Goal: Task Accomplishment & Management: Complete application form

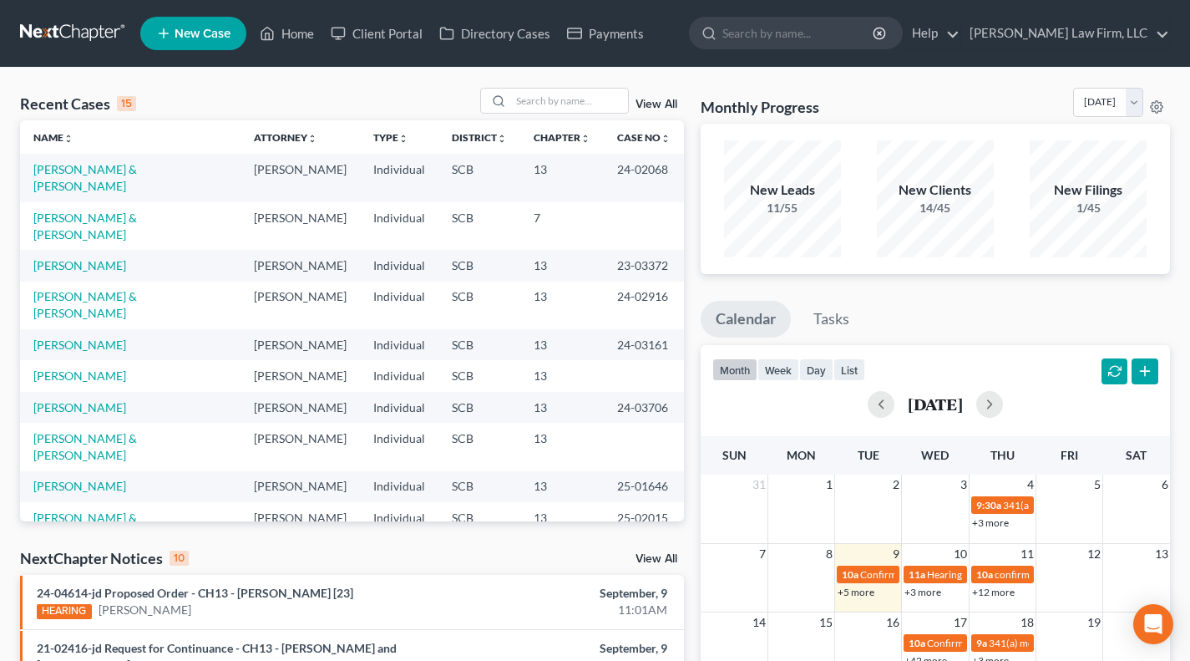
click at [105, 226] on td "[PERSON_NAME] & [PERSON_NAME]" at bounding box center [130, 226] width 220 height 48
click at [96, 213] on link "[PERSON_NAME] & [PERSON_NAME]" at bounding box center [85, 225] width 104 height 31
select select "3"
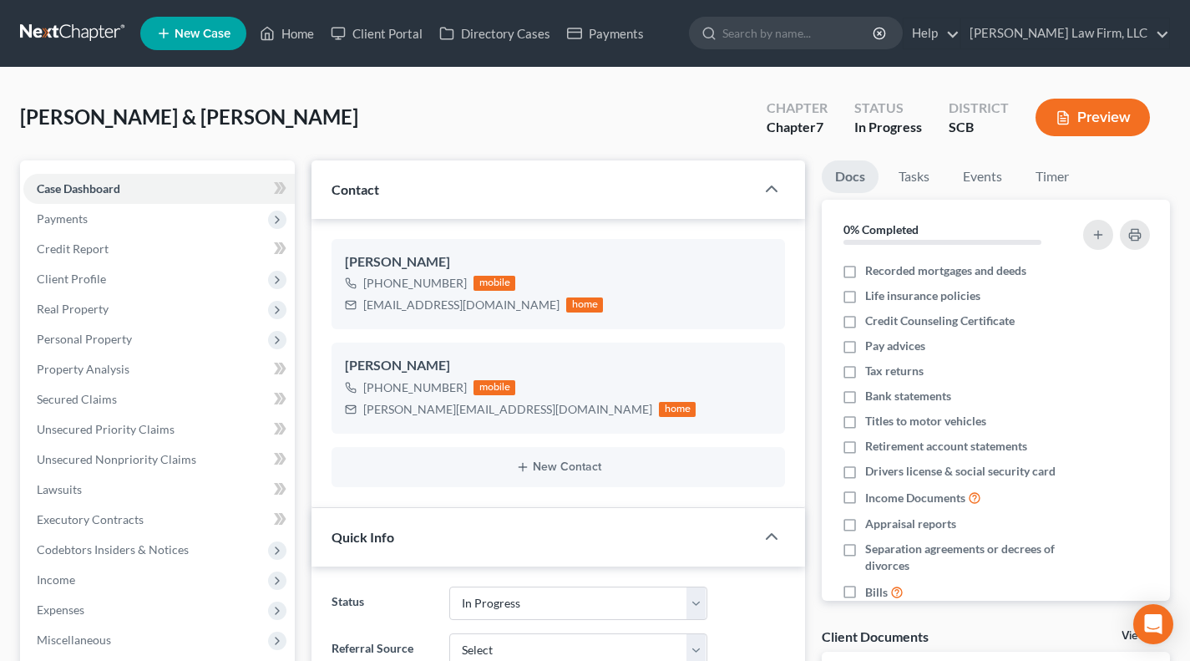
select select "0"
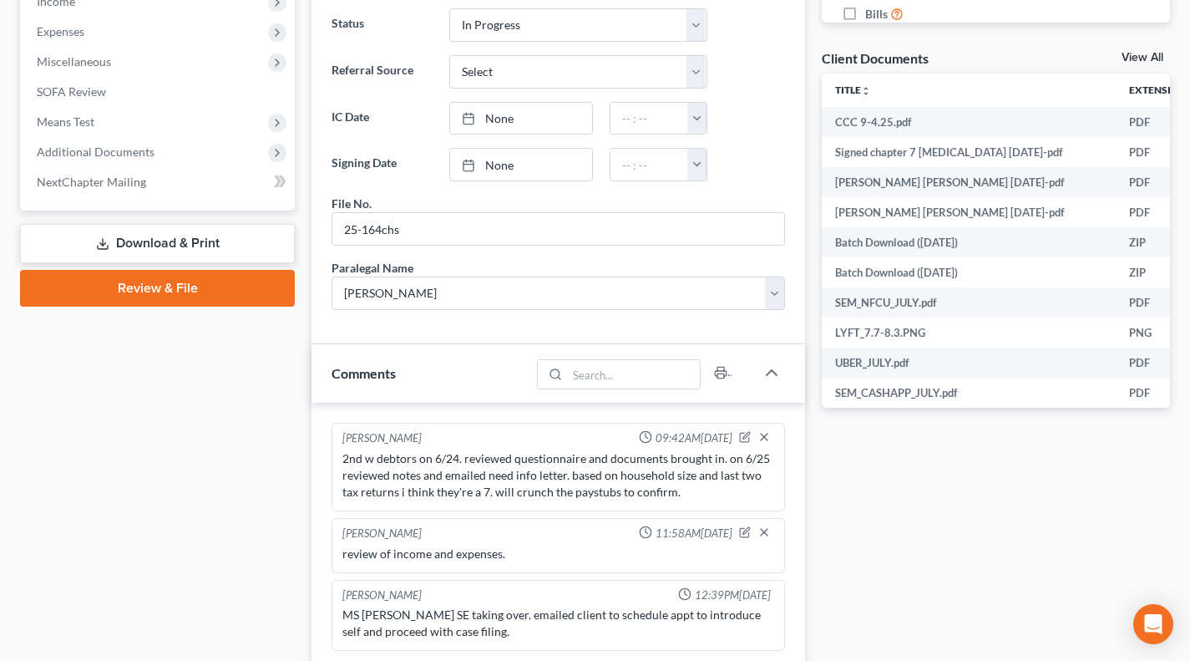
click at [276, 295] on link "Review & File" at bounding box center [157, 288] width 275 height 37
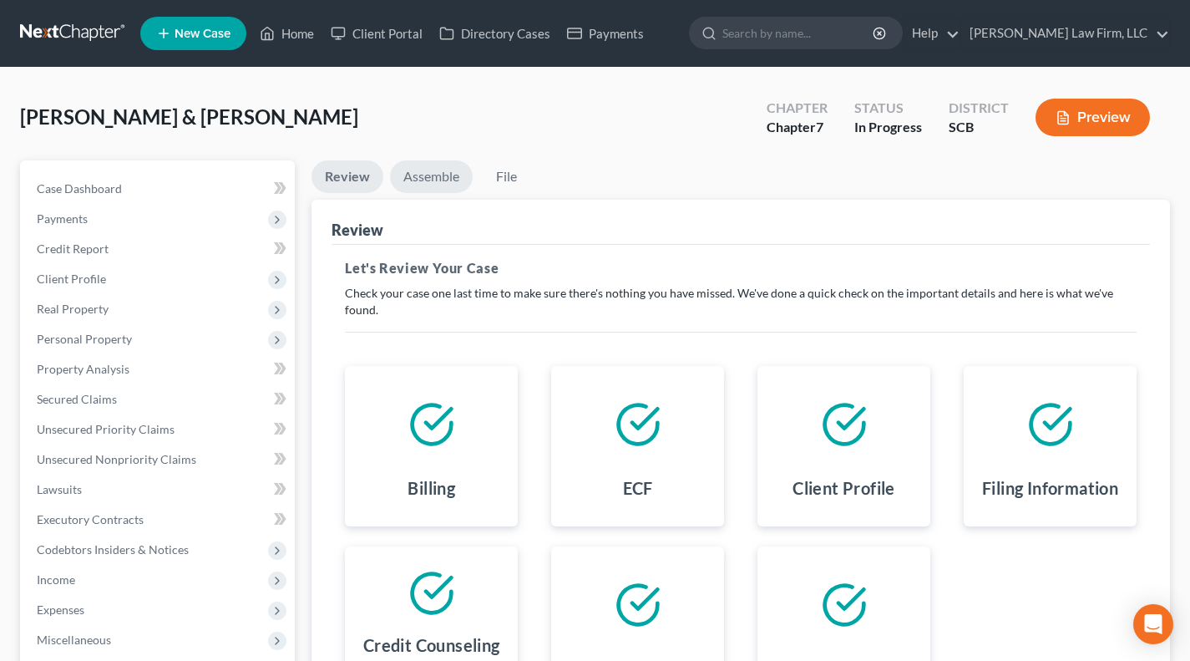
click at [433, 173] on link "Assemble" at bounding box center [431, 176] width 83 height 33
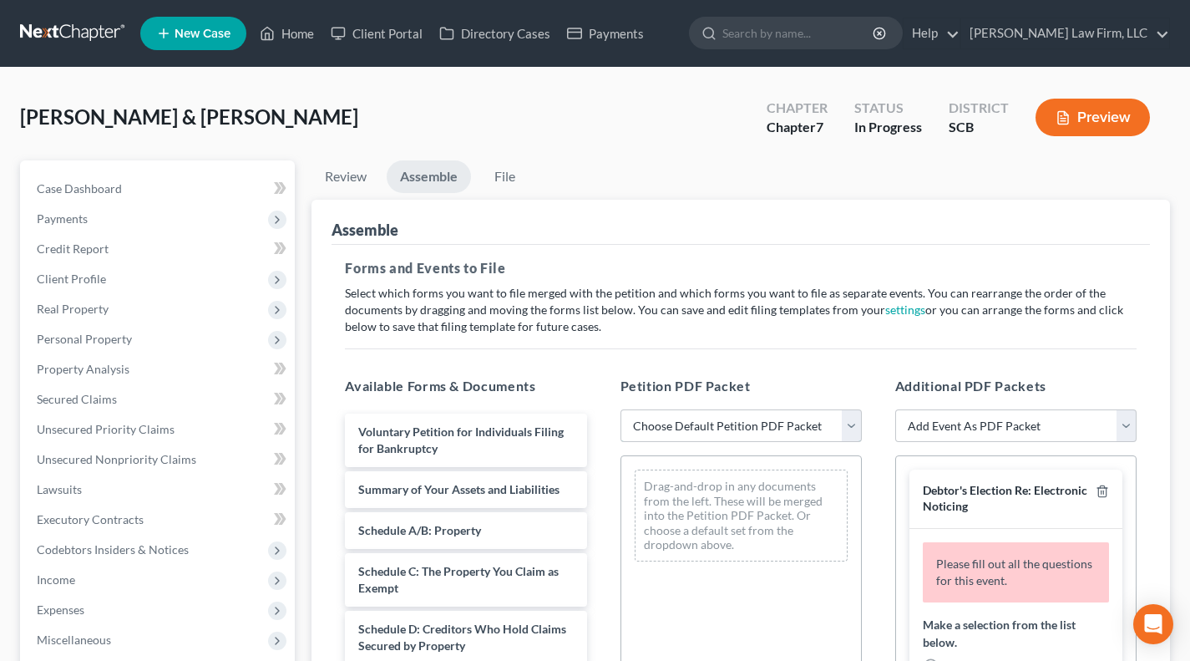
click at [801, 425] on select "Choose Default Petition PDF Packet Complete Bankruptcy Petition (all forms and …" at bounding box center [740, 425] width 241 height 33
select select "0"
click at [620, 409] on select "Choose Default Petition PDF Packet Complete Bankruptcy Petition (all forms and …" at bounding box center [740, 425] width 241 height 33
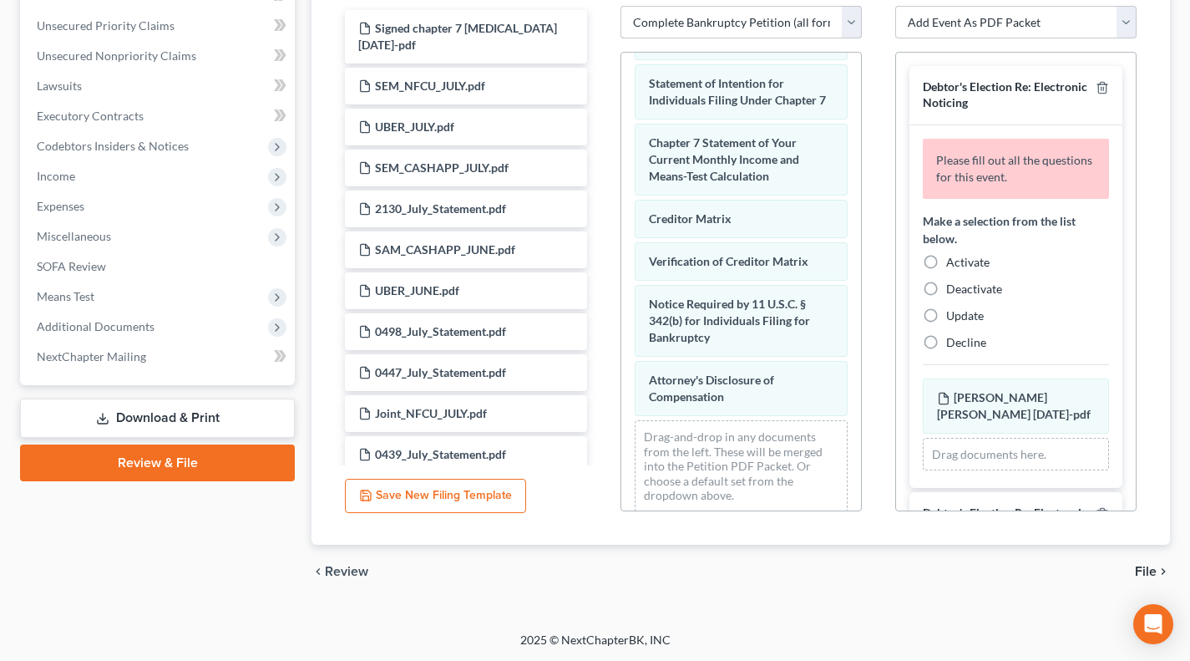
scroll to position [694, 0]
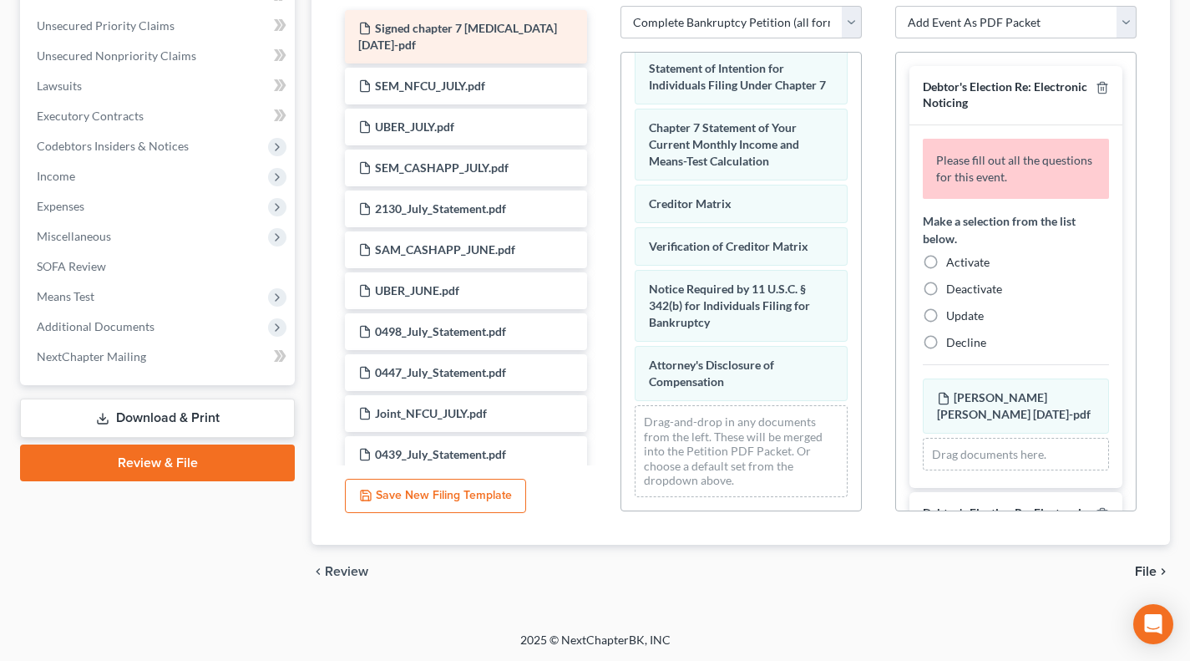
click at [493, 33] on span "Signed chapter 7 [MEDICAL_DATA] [DATE]-pdf" at bounding box center [457, 36] width 199 height 31
click at [499, 34] on div "Signed chapter 7 [MEDICAL_DATA] [DATE]-pdf" at bounding box center [465, 36] width 241 height 53
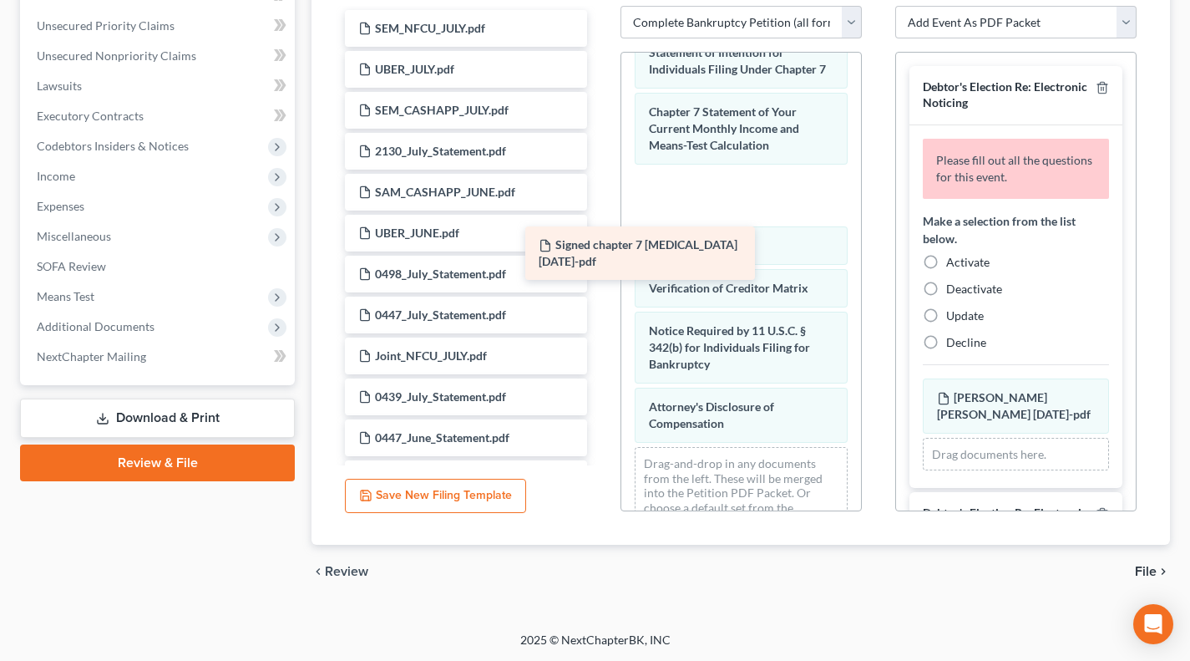
drag, startPoint x: 539, startPoint y: 23, endPoint x: 720, endPoint y: 241, distance: 284.1
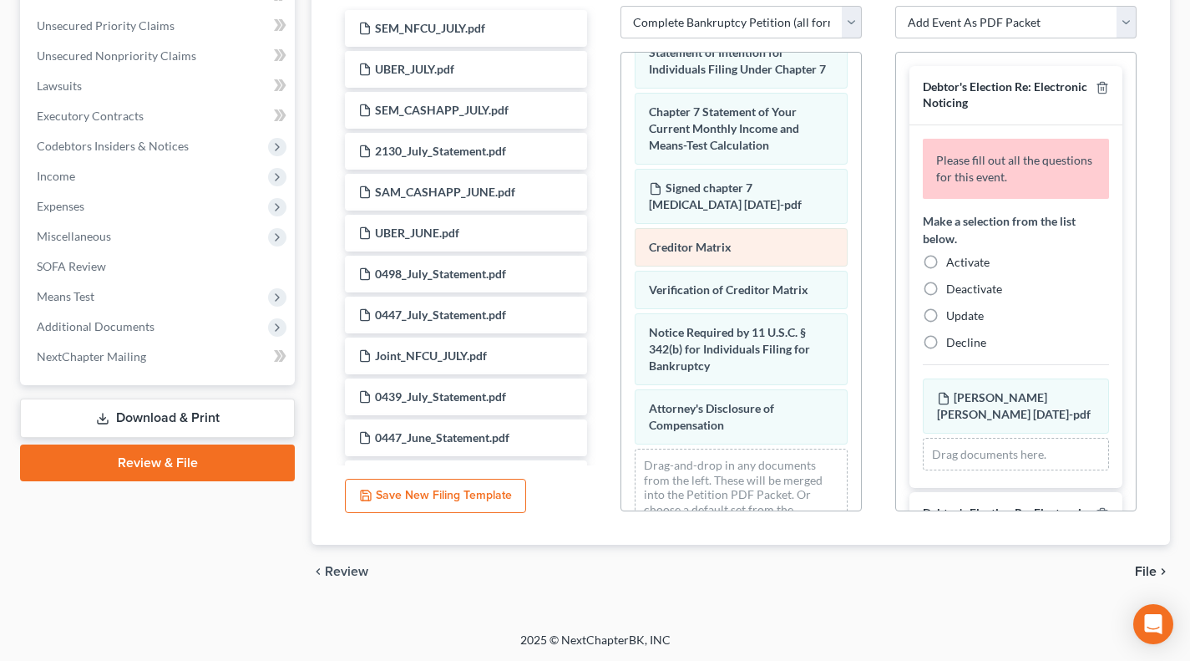
click at [737, 266] on div "Creditor Matrix" at bounding box center [741, 247] width 213 height 38
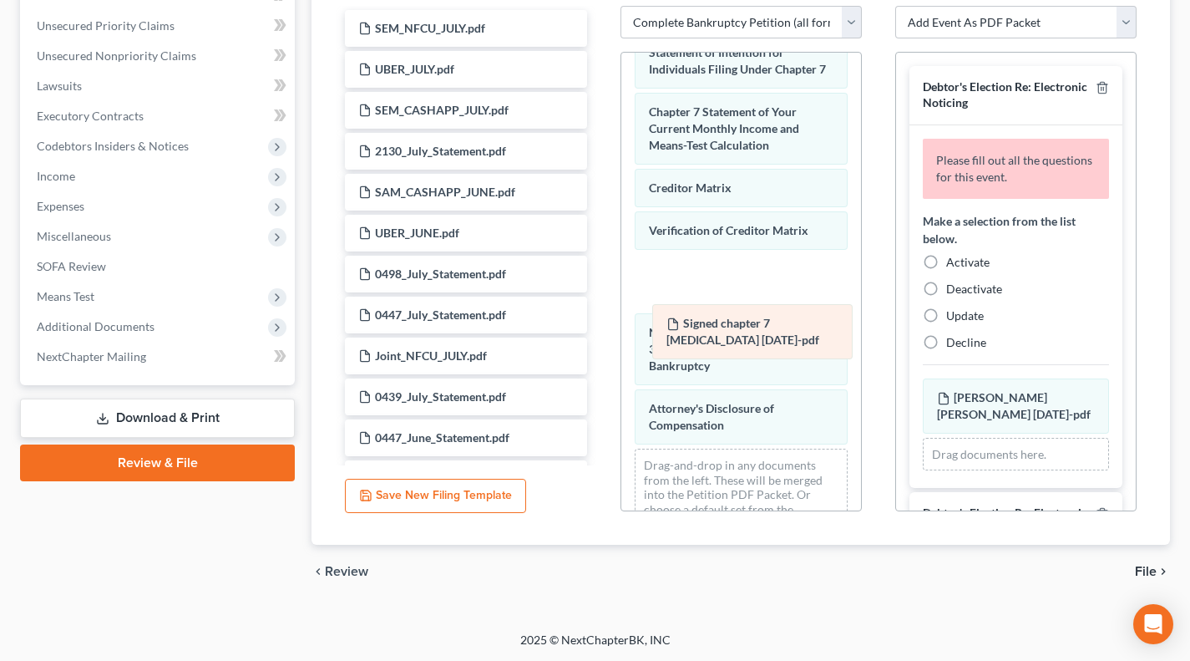
drag, startPoint x: 723, startPoint y: 211, endPoint x: 747, endPoint y: 375, distance: 165.5
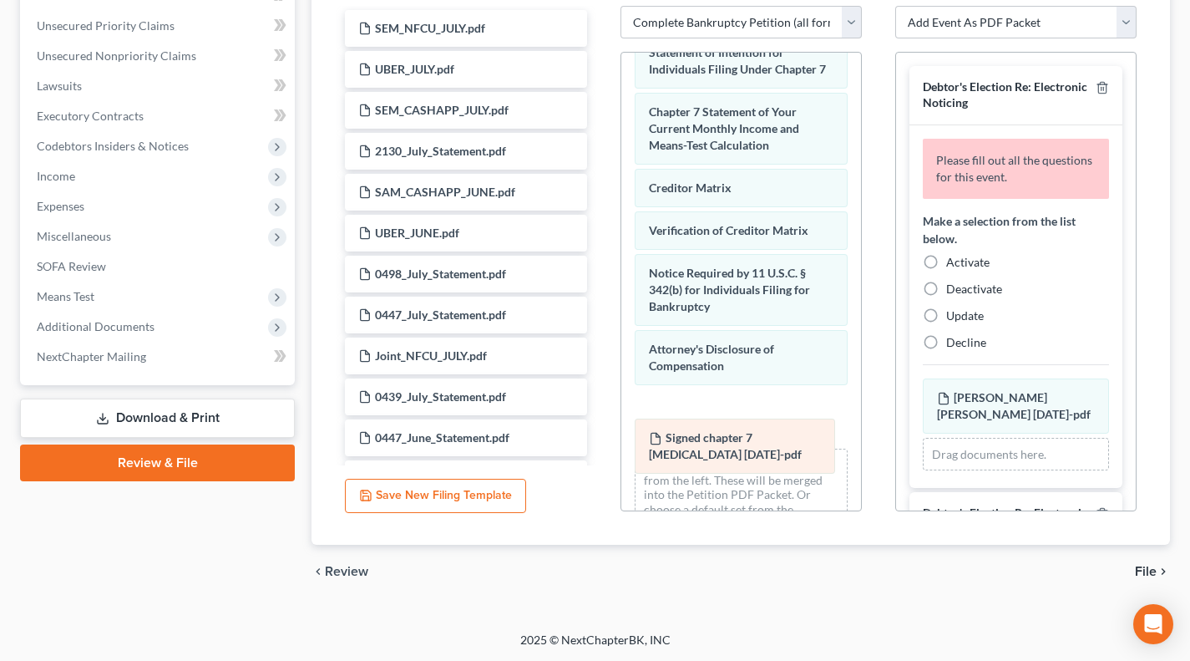
drag, startPoint x: 747, startPoint y: 375, endPoint x: 748, endPoint y: 463, distance: 88.5
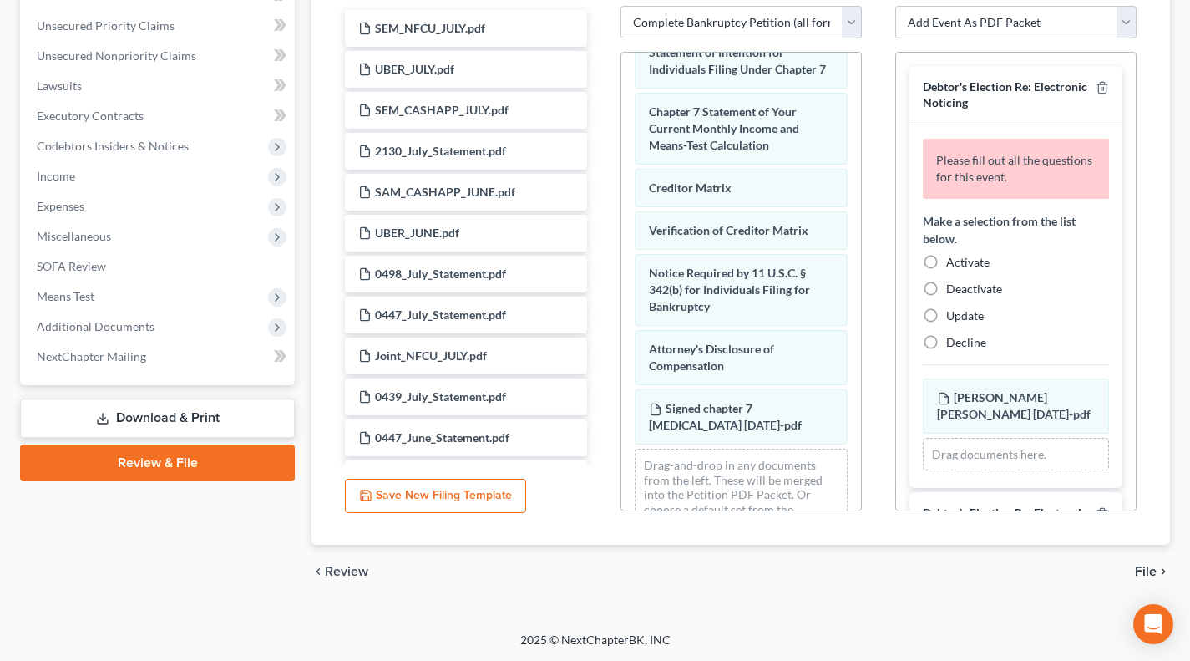
click at [946, 259] on label "Activate" at bounding box center [967, 262] width 43 height 17
click at [953, 259] on input "Activate" at bounding box center [958, 259] width 11 height 11
radio input "true"
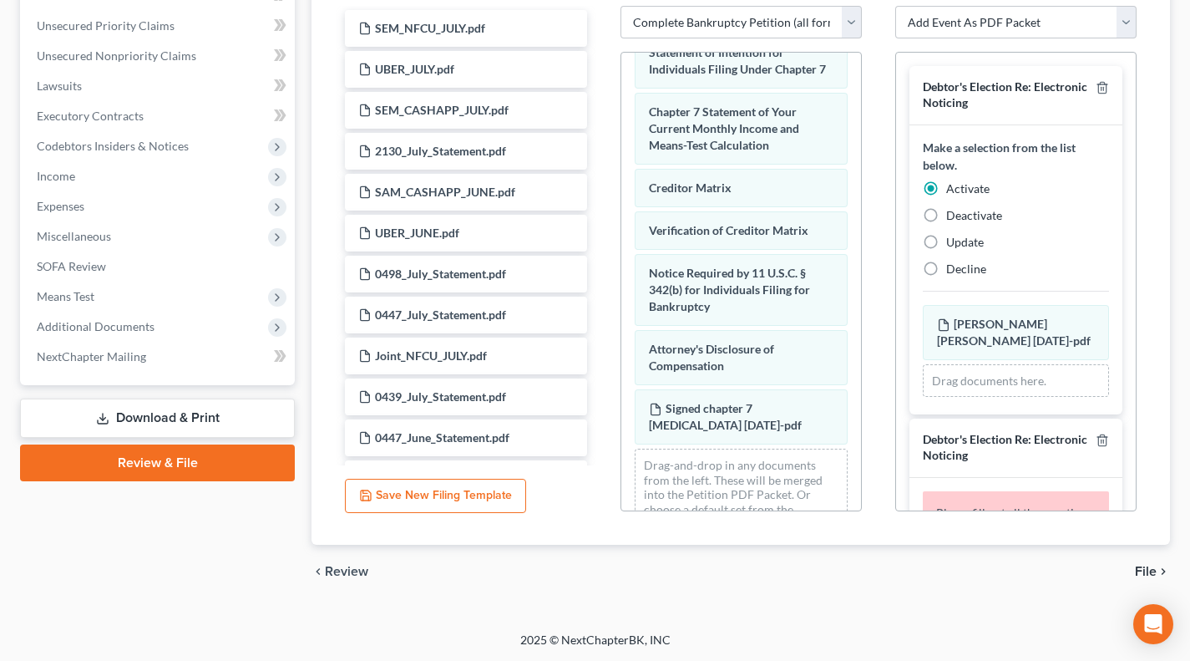
scroll to position [400, 0]
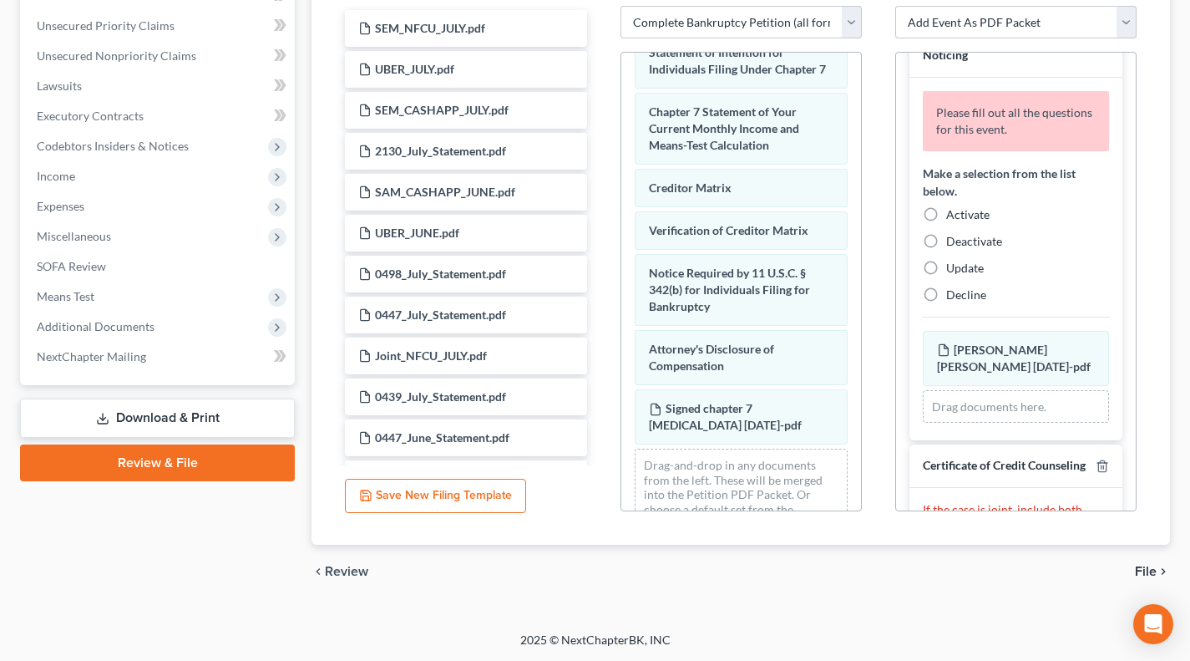
click at [946, 210] on label "Activate" at bounding box center [967, 214] width 43 height 17
click at [953, 210] on input "Activate" at bounding box center [958, 211] width 11 height 11
radio input "true"
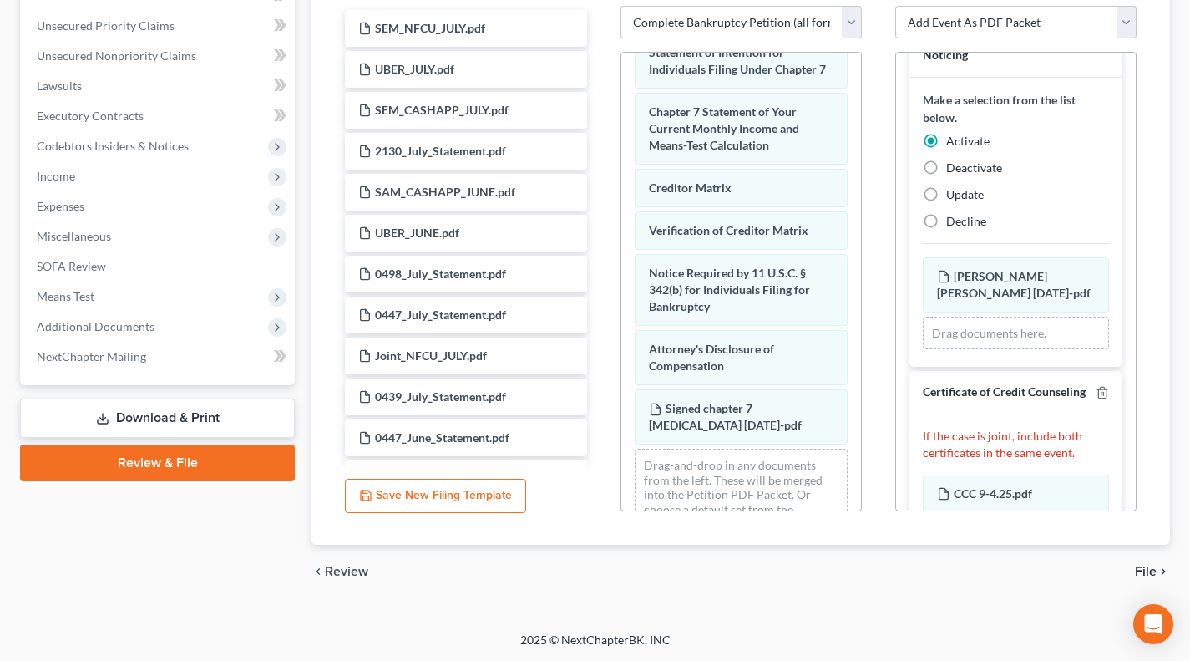
scroll to position [601, 0]
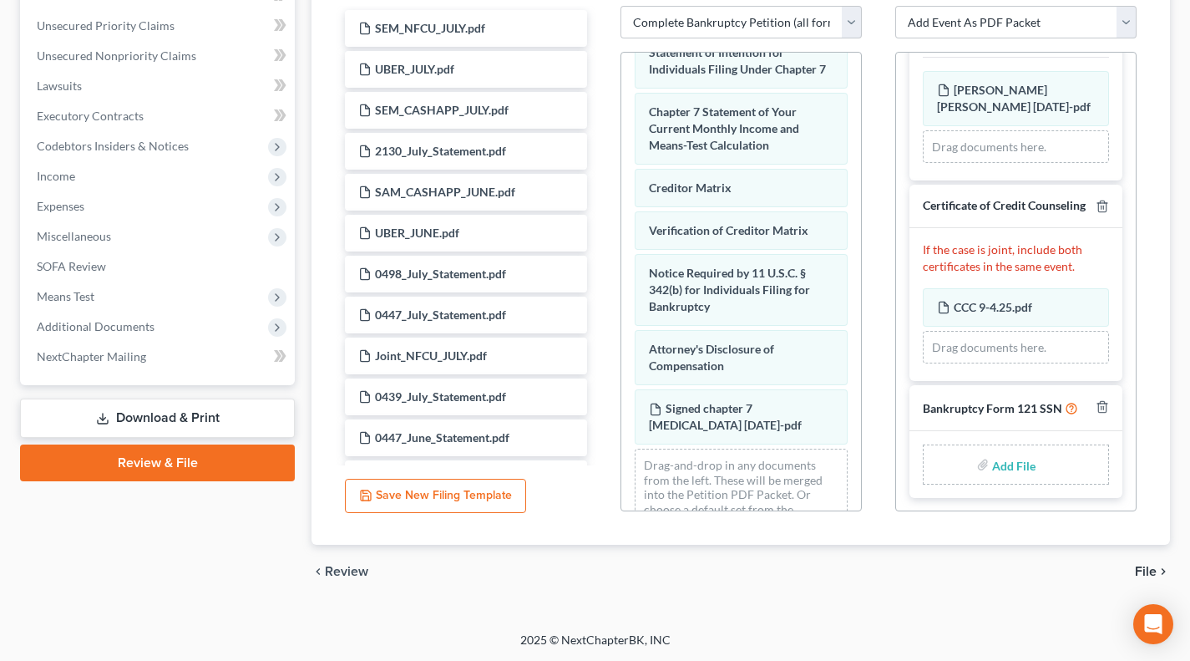
click at [1021, 464] on input "file" at bounding box center [1012, 464] width 40 height 30
type input "C:\fakepath\form 121 [DATE].pdf"
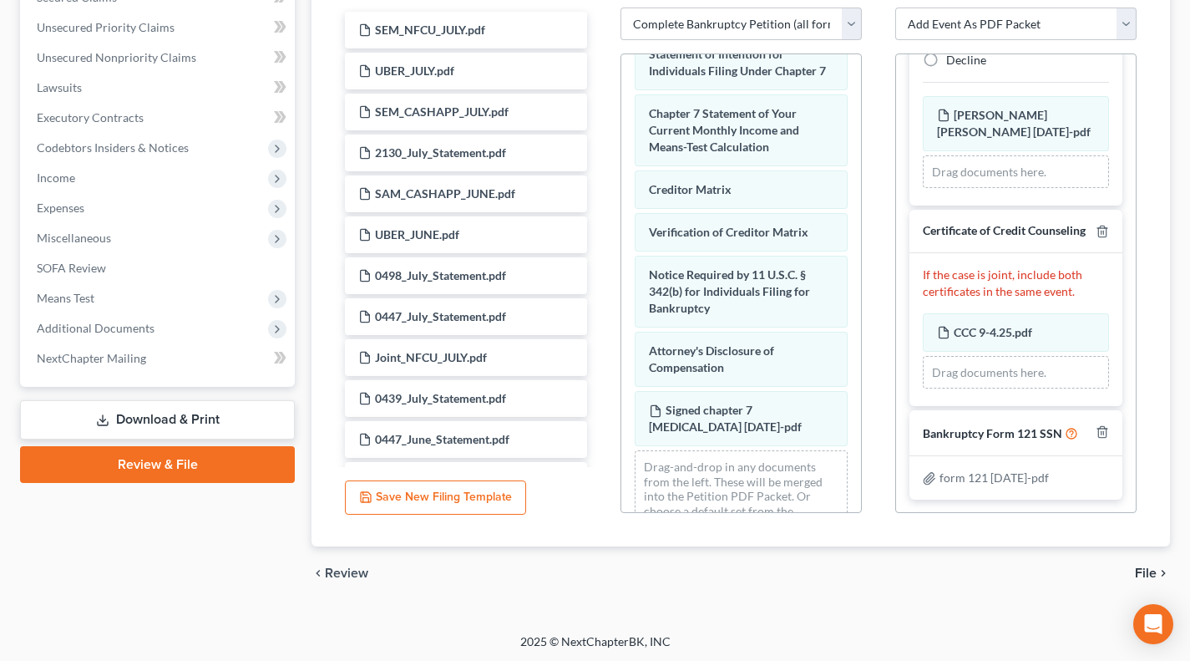
scroll to position [403, 0]
click at [1146, 565] on span "File" at bounding box center [1146, 571] width 22 height 13
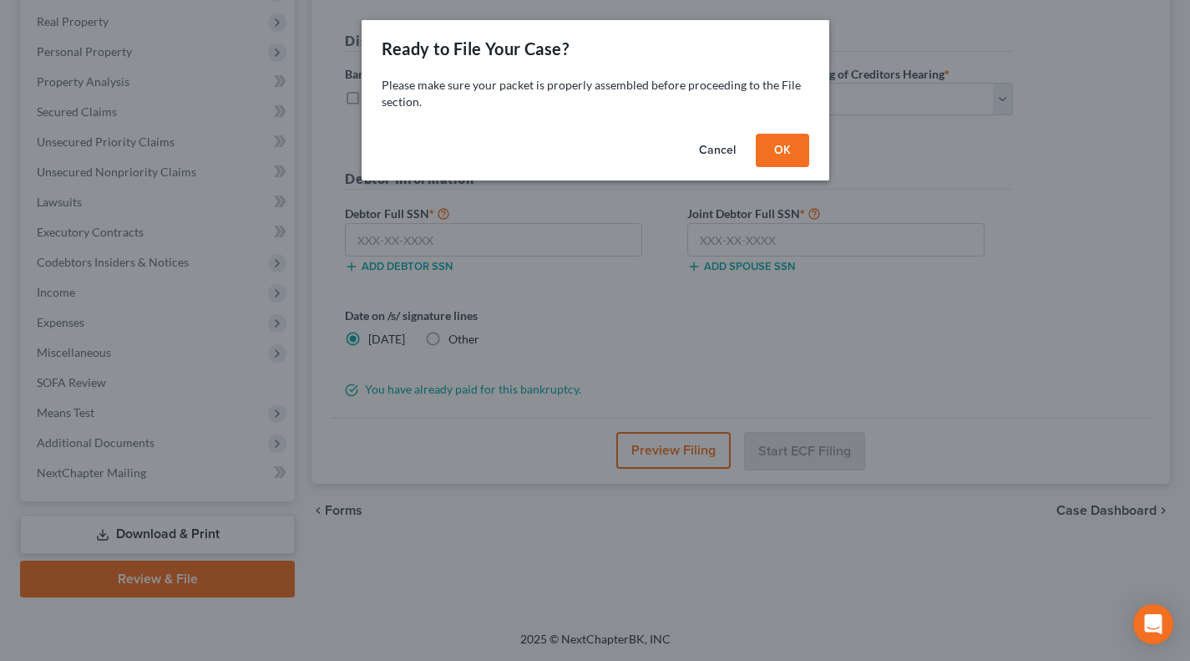
scroll to position [286, 0]
click at [799, 157] on button "OK" at bounding box center [788, 150] width 53 height 33
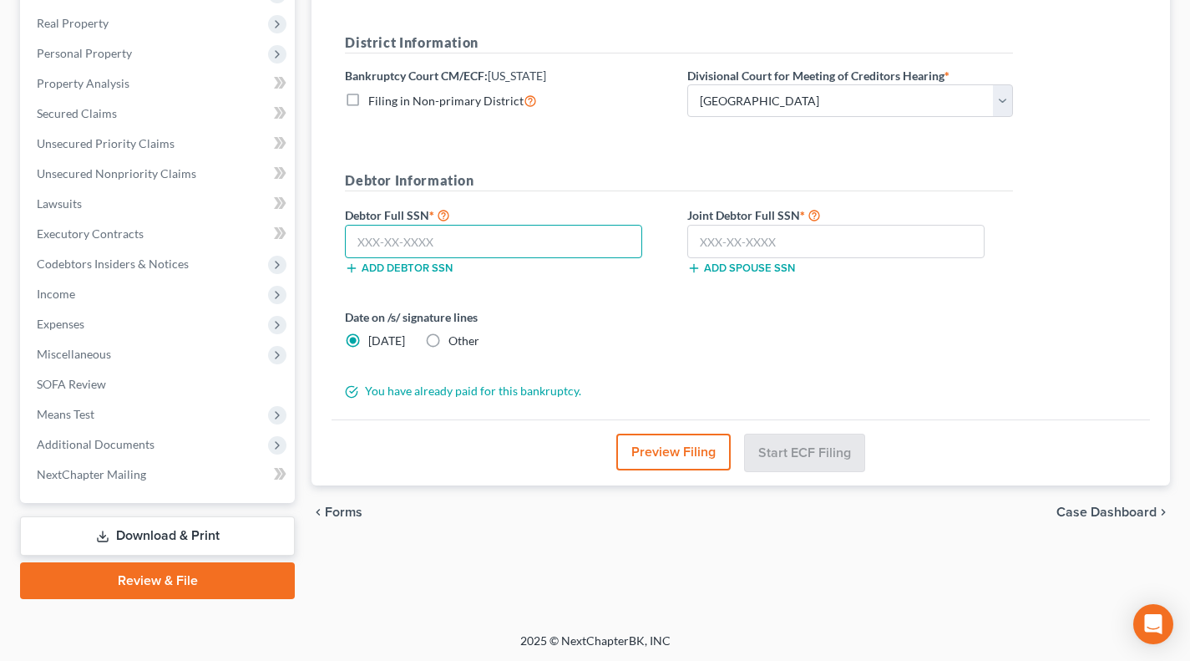
click at [577, 249] on input "text" at bounding box center [493, 241] width 297 height 33
type input "248-79-8670"
click at [745, 251] on input "text" at bounding box center [835, 241] width 297 height 33
type input "3"
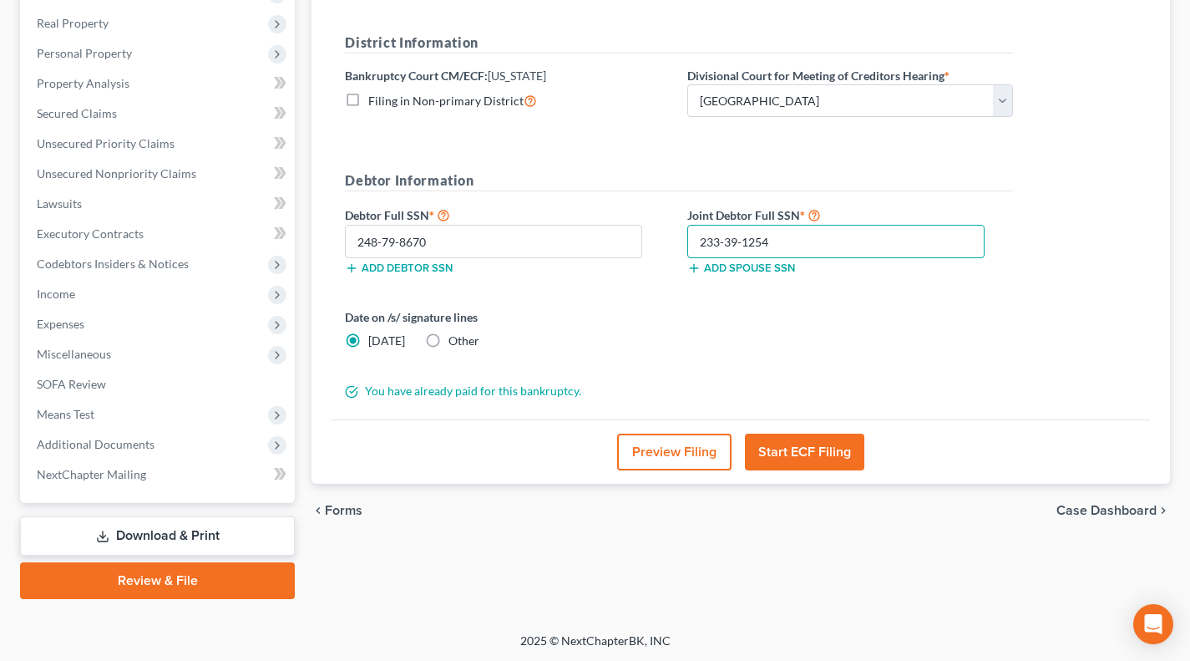
type input "233-39-1254"
click at [448, 340] on label "Other" at bounding box center [463, 340] width 31 height 17
click at [455, 340] on input "Other" at bounding box center [460, 337] width 11 height 11
radio input "true"
radio input "false"
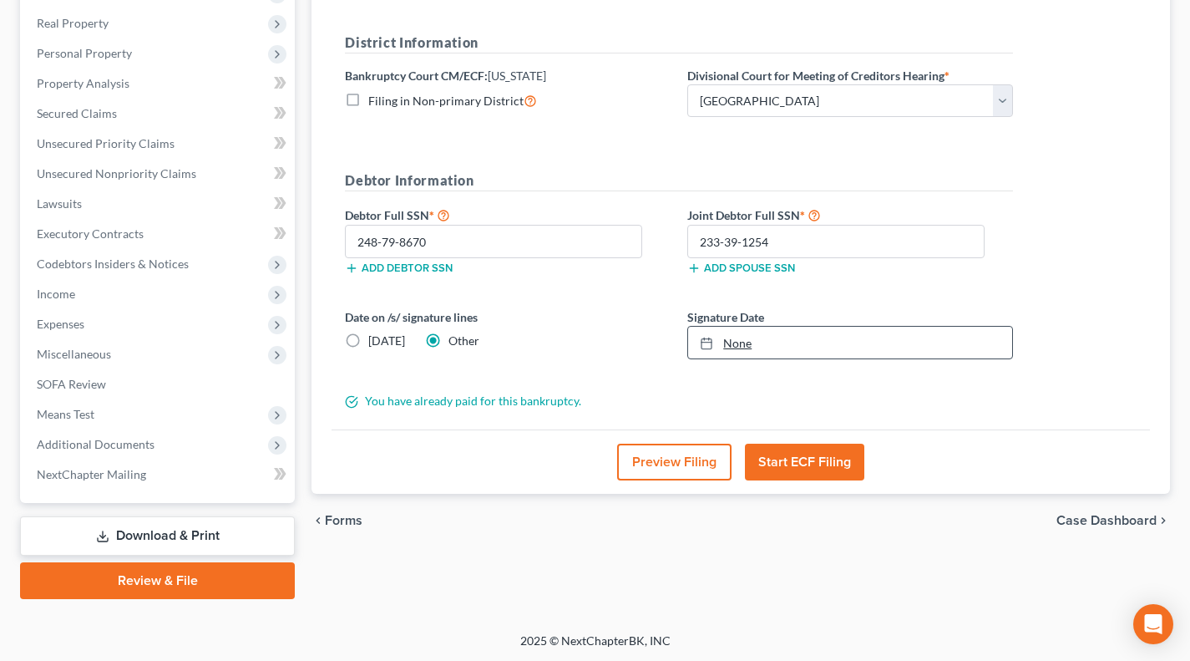
click at [739, 344] on link "None" at bounding box center [850, 343] width 324 height 32
click at [834, 464] on button "Start ECF Filing" at bounding box center [804, 461] width 119 height 37
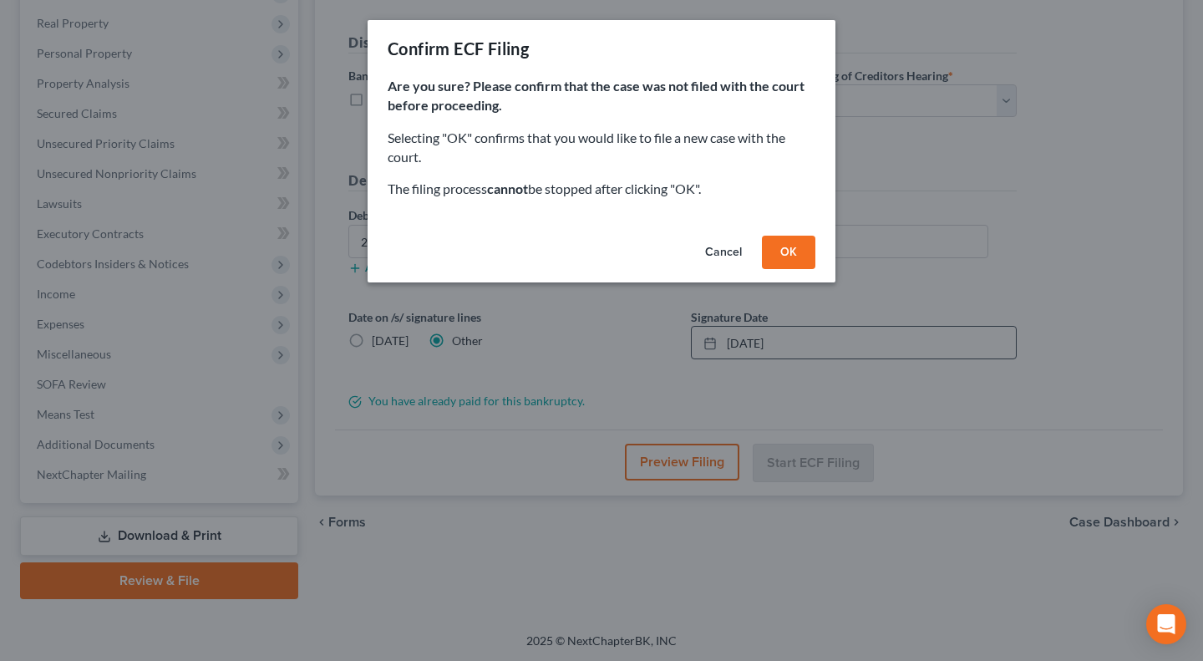
click at [784, 245] on button "OK" at bounding box center [788, 251] width 53 height 33
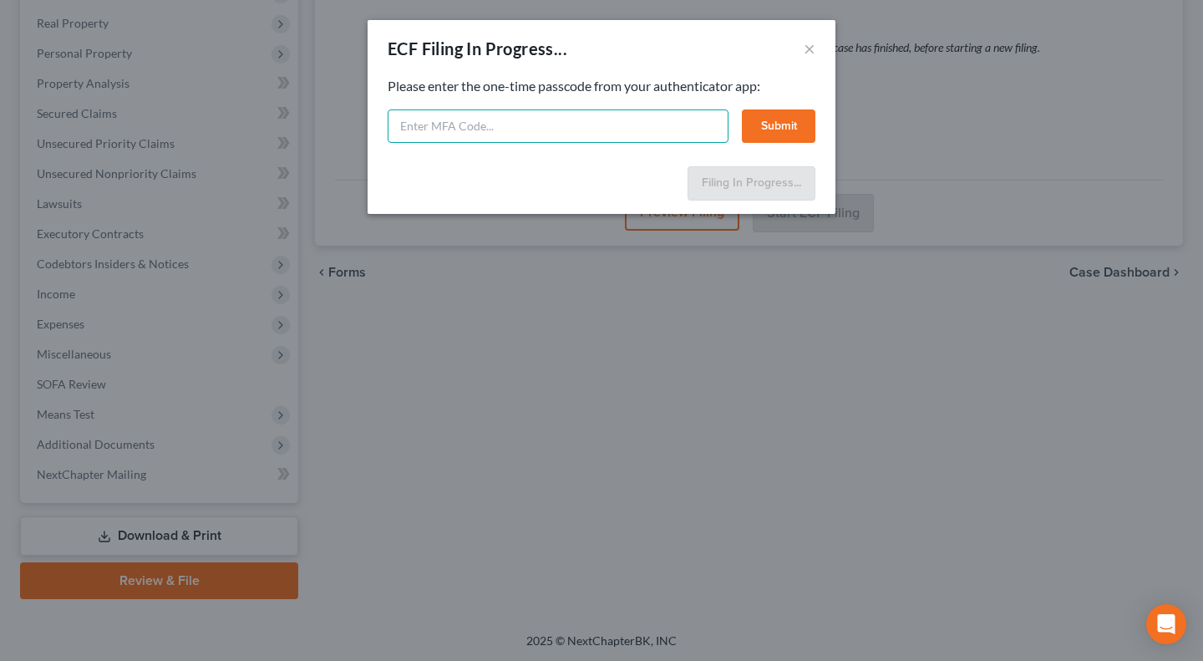
click at [645, 113] on input "text" at bounding box center [557, 125] width 341 height 33
drag, startPoint x: 645, startPoint y: 113, endPoint x: 454, endPoint y: 139, distance: 192.2
click at [454, 139] on input "6" at bounding box center [557, 125] width 341 height 33
type input "692234"
click at [781, 126] on button "Submit" at bounding box center [778, 125] width 73 height 33
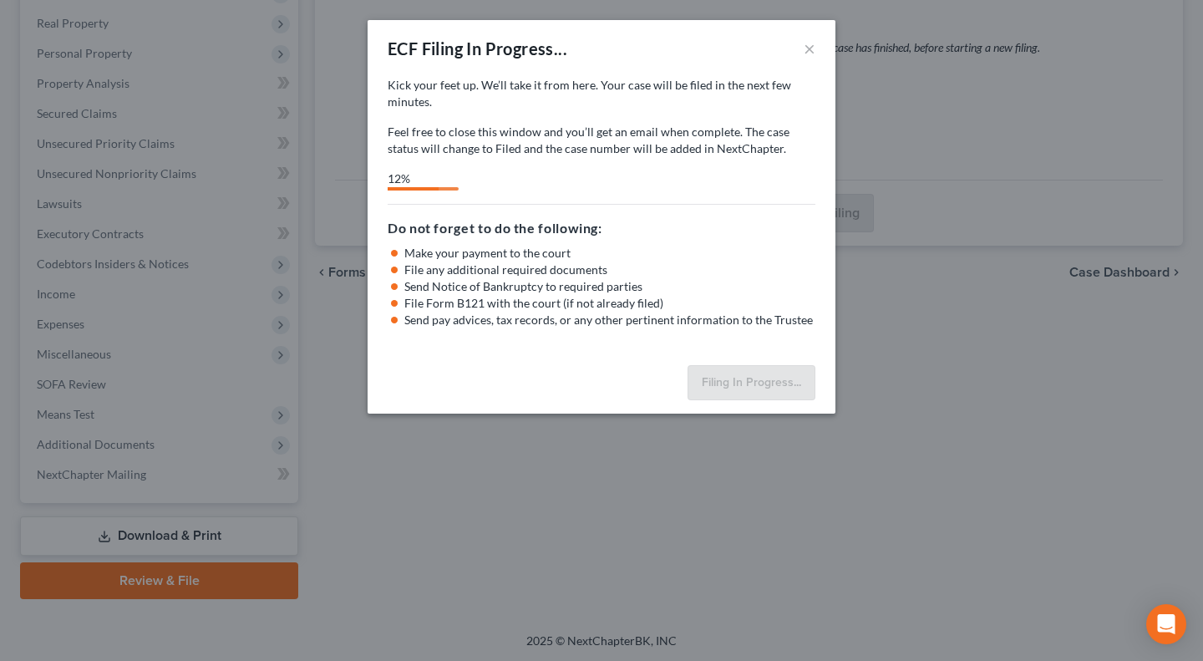
select select "0"
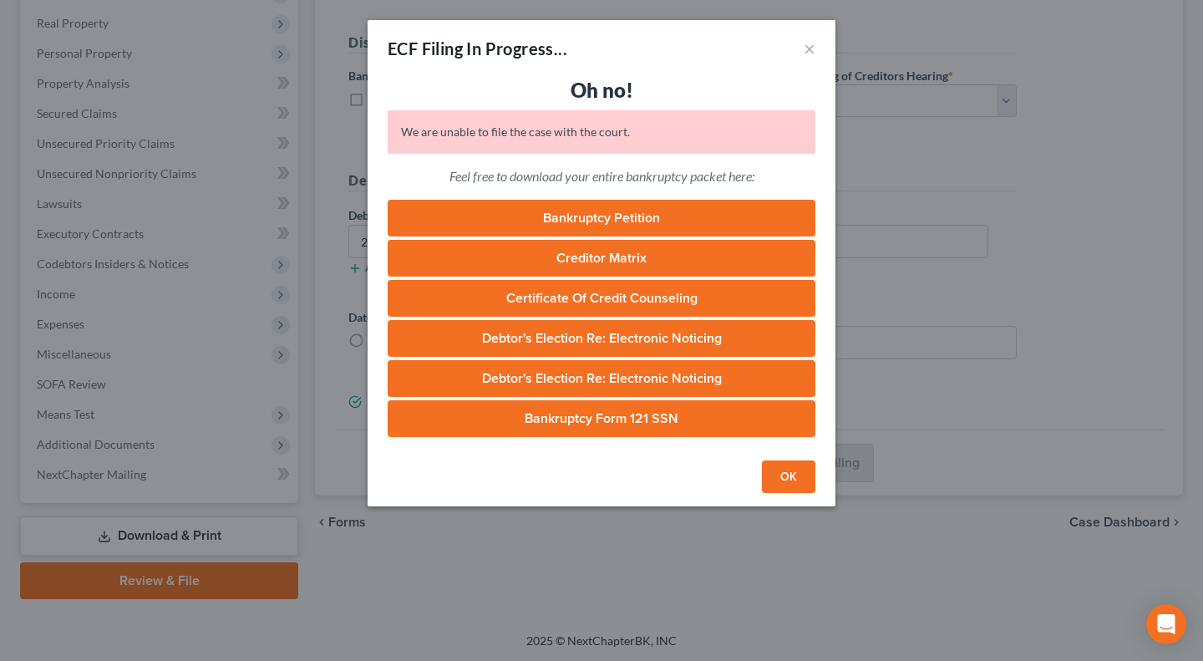
click at [777, 476] on button "OK" at bounding box center [788, 476] width 53 height 33
